Goal: Complete application form

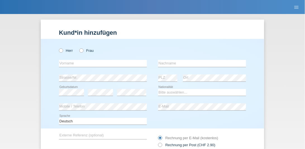
click at [83, 47] on div "Herr Frau" at bounding box center [103, 50] width 88 height 11
click at [79, 48] on icon at bounding box center [79, 48] width 0 height 0
click at [81, 51] on input "Frau" at bounding box center [81, 50] width 4 height 4
radio input "true"
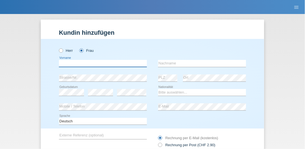
click at [69, 66] on input "text" at bounding box center [103, 63] width 88 height 7
type input "Minire"
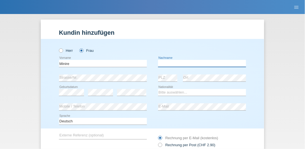
click at [160, 64] on input "text" at bounding box center [202, 63] width 88 height 7
type input "l"
type input "Limoni-Bediji"
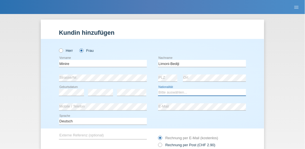
click at [165, 94] on select "Bitte auswählen... Schweiz Deutschland Liechtenstein Österreich ------------ Af…" at bounding box center [202, 92] width 88 height 7
select select "CH"
click at [158, 89] on select "Bitte auswählen... Schweiz Deutschland Liechtenstein Österreich ------------ Af…" at bounding box center [202, 92] width 88 height 7
click at [167, 104] on div "error E-Mail" at bounding box center [202, 107] width 88 height 15
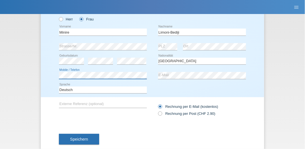
scroll to position [43, 0]
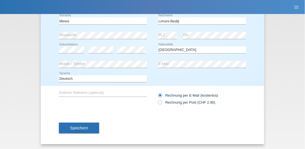
click at [92, 130] on button "Speichern" at bounding box center [79, 128] width 40 height 11
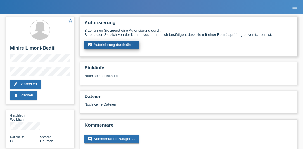
click at [109, 46] on link "assignment_turned_in Autorisierung durchführen" at bounding box center [111, 45] width 55 height 8
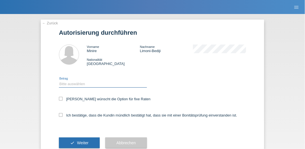
click at [74, 83] on select "Bitte auswählen CHF 1.00 - CHF 499.00 CHF 500.00 - CHF 1'999.00 CHF 2'000.00 - …" at bounding box center [103, 84] width 88 height 7
select select "3"
click at [59, 81] on select "Bitte auswählen CHF 1.00 - CHF 499.00 CHF 500.00 - CHF 1'999.00 CHF 2'000.00 - …" at bounding box center [103, 84] width 88 height 7
click at [61, 99] on icon at bounding box center [61, 99] width 4 height 4
click at [61, 99] on input "Kundin wünscht die Option für fixe Raten" at bounding box center [61, 99] width 4 height 4
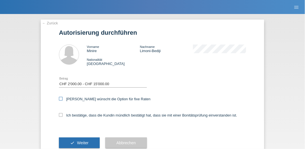
checkbox input "true"
click at [59, 116] on icon at bounding box center [61, 115] width 4 height 4
click at [59, 116] on input "Ich bestätige, dass die Kundin mündlich bestätigt hat, dass sie mit einer Bonit…" at bounding box center [61, 115] width 4 height 4
checkbox input "true"
click at [69, 140] on button "check Weiter" at bounding box center [79, 142] width 41 height 11
